Goal: Information Seeking & Learning: Learn about a topic

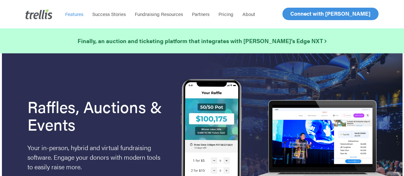
click at [80, 14] on span "Features" at bounding box center [74, 14] width 18 height 7
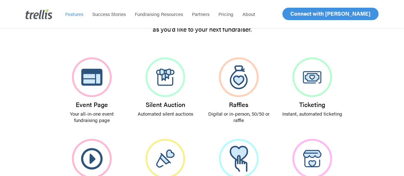
scroll to position [126, 0]
click at [103, 98] on link "Event Page Your all-in-one event fundraising page" at bounding box center [91, 89] width 73 height 81
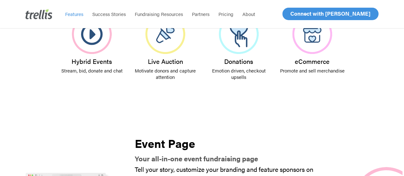
scroll to position [251, 0]
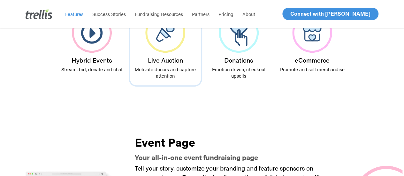
click at [159, 53] on link "Live Auction Motivate donors and capture attention" at bounding box center [165, 45] width 73 height 81
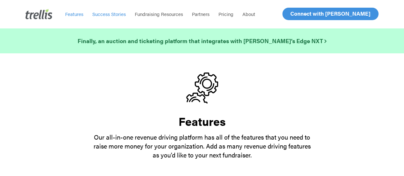
click at [113, 13] on span "Success Stories" at bounding box center [108, 14] width 33 height 7
